Goal: Communication & Community: Ask a question

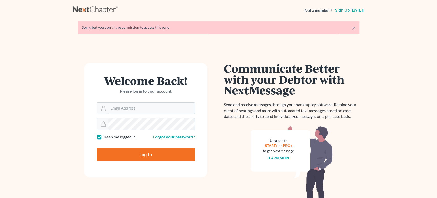
type input "danielle@askdwyer.com"
click at [154, 155] on input "Log In" at bounding box center [146, 154] width 98 height 13
type input "Thinking..."
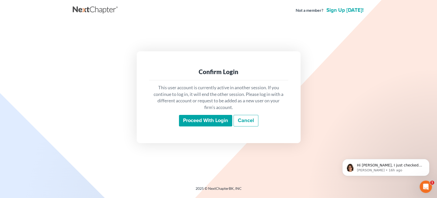
click at [200, 116] on input "Proceed with login" at bounding box center [205, 121] width 53 height 12
click at [382, 166] on p "Hi [PERSON_NAME], I just checked in with [PERSON_NAME]. They said they haven't …" at bounding box center [390, 165] width 66 height 5
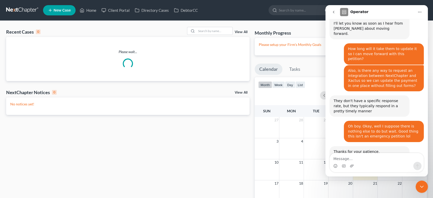
scroll to position [875, 0]
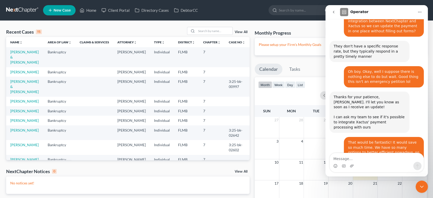
drag, startPoint x: 358, startPoint y: 100, endPoint x: 394, endPoint y: 102, distance: 35.9
drag, startPoint x: 358, startPoint y: 120, endPoint x: 376, endPoint y: 120, distance: 17.7
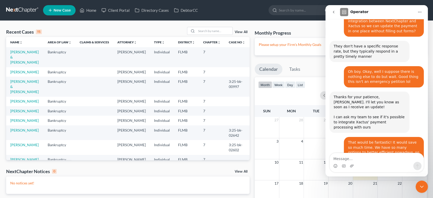
drag, startPoint x: 380, startPoint y: 119, endPoint x: 357, endPoint y: 119, distance: 22.5
copy div "[PHONE_NUMBER]"
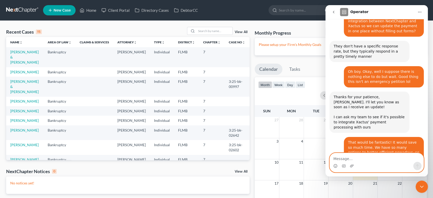
click at [363, 159] on textarea "Message…" at bounding box center [377, 157] width 94 height 9
type textarea "I"
drag, startPoint x: 357, startPoint y: 119, endPoint x: 379, endPoint y: 120, distance: 22.0
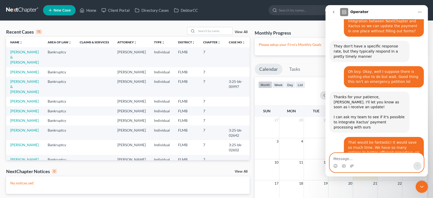
click at [387, 160] on textarea "Message…" at bounding box center [377, 157] width 94 height 9
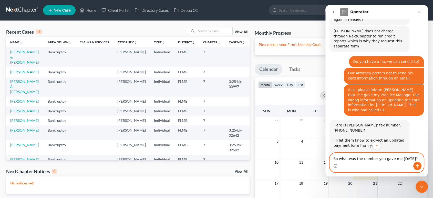
scroll to position [571, 0]
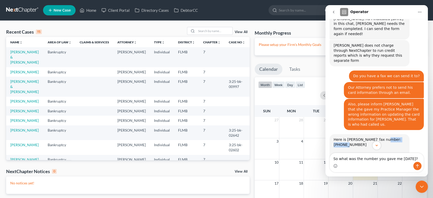
drag, startPoint x: 378, startPoint y: 79, endPoint x: 402, endPoint y: 78, distance: 24.6
click at [402, 137] on div "Here is [PERSON_NAME]' fax number: [PHONE_NUMBER] I'll let them know to expect …" at bounding box center [370, 159] width 72 height 45
drag, startPoint x: 400, startPoint y: 80, endPoint x: 377, endPoint y: 81, distance: 22.4
click at [377, 137] on div "Here is [PERSON_NAME]' fax number: [PHONE_NUMBER] I'll let them know to expect …" at bounding box center [370, 159] width 72 height 45
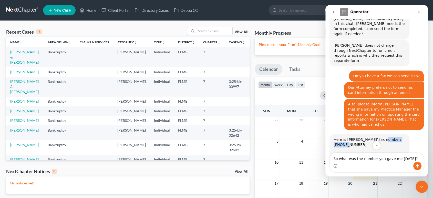
copy div "[PHONE_NUMBER]"
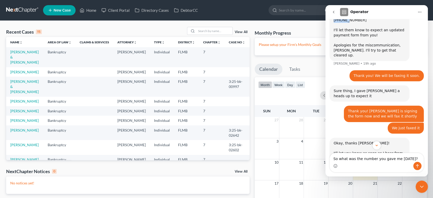
scroll to position [880, 0]
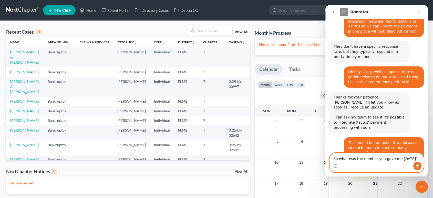
click at [413, 158] on textarea "So what was the number you gave me [DATE]?" at bounding box center [377, 157] width 94 height 9
paste textarea "[PHONE_NUMBER]"
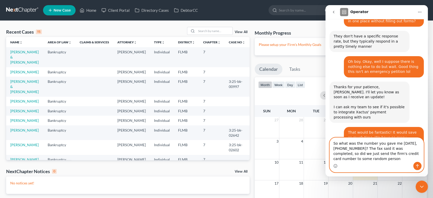
scroll to position [896, 0]
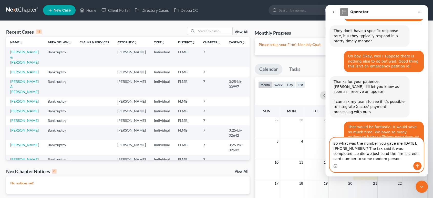
type textarea "So what was the number you gave me [DATE], [PHONE_NUMBER]? The fax said it was …"
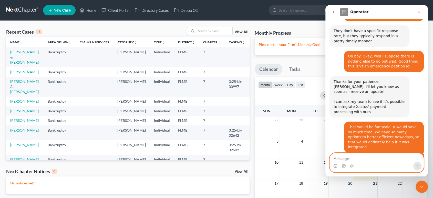
scroll to position [917, 0]
